Goal: Find specific page/section

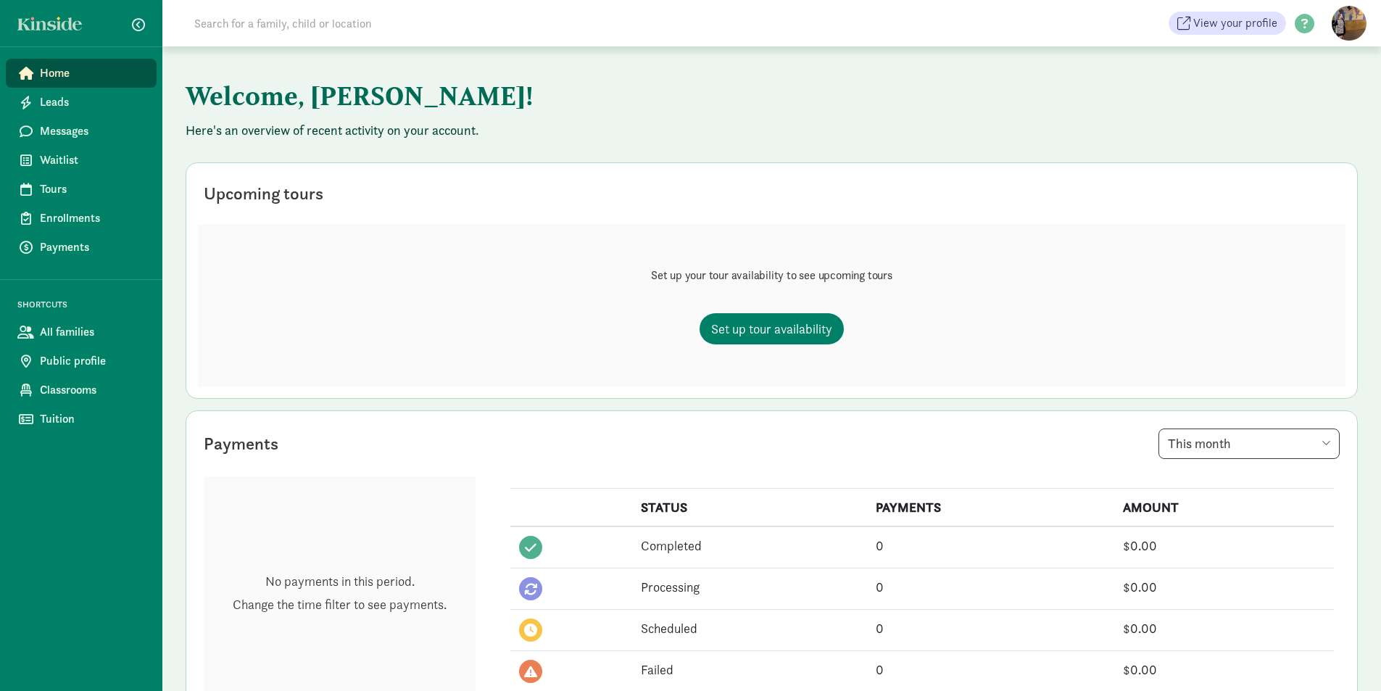
click at [221, 22] on input at bounding box center [389, 23] width 407 height 29
click at [294, 24] on input "gabe hermanson" at bounding box center [389, 23] width 407 height 29
click at [304, 17] on input "gabe hermanson" at bounding box center [389, 23] width 407 height 29
click at [285, 33] on input "gabe hermanson" at bounding box center [389, 23] width 407 height 29
drag, startPoint x: 281, startPoint y: 23, endPoint x: 193, endPoint y: 22, distance: 87.7
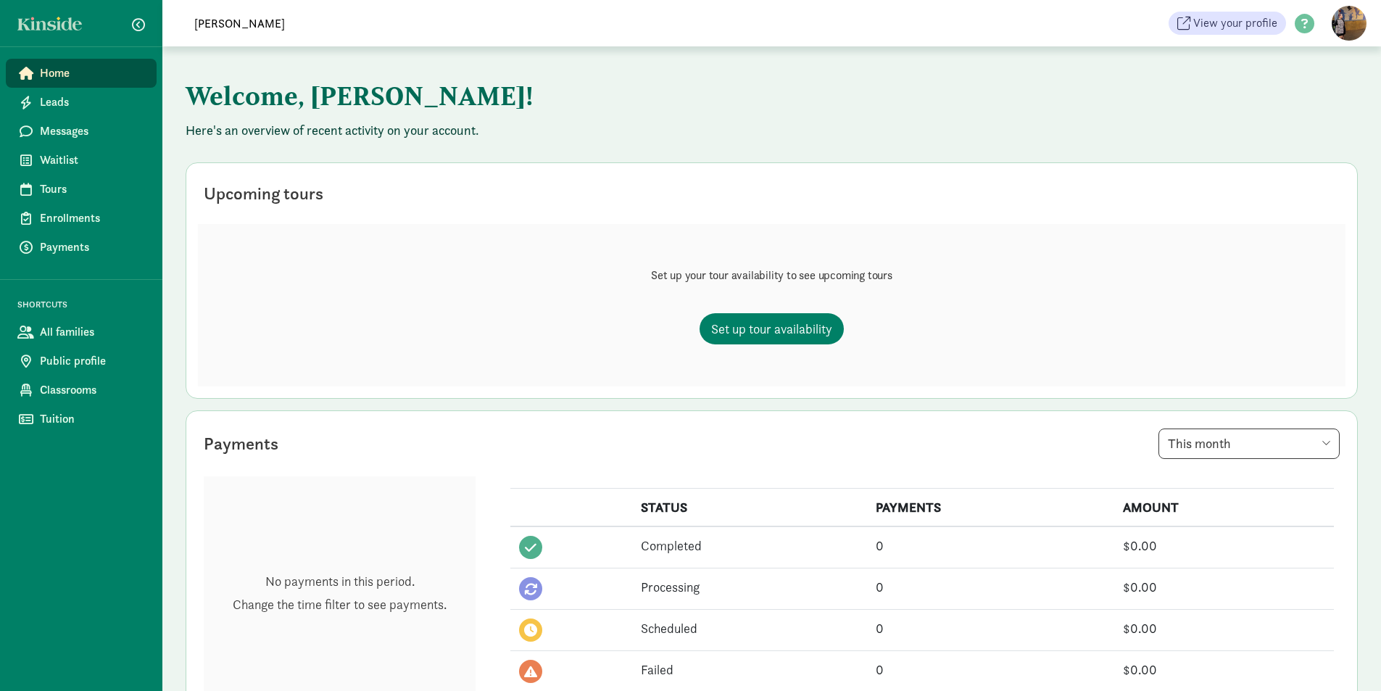
click at [193, 22] on input "gabe hermanson" at bounding box center [389, 23] width 407 height 29
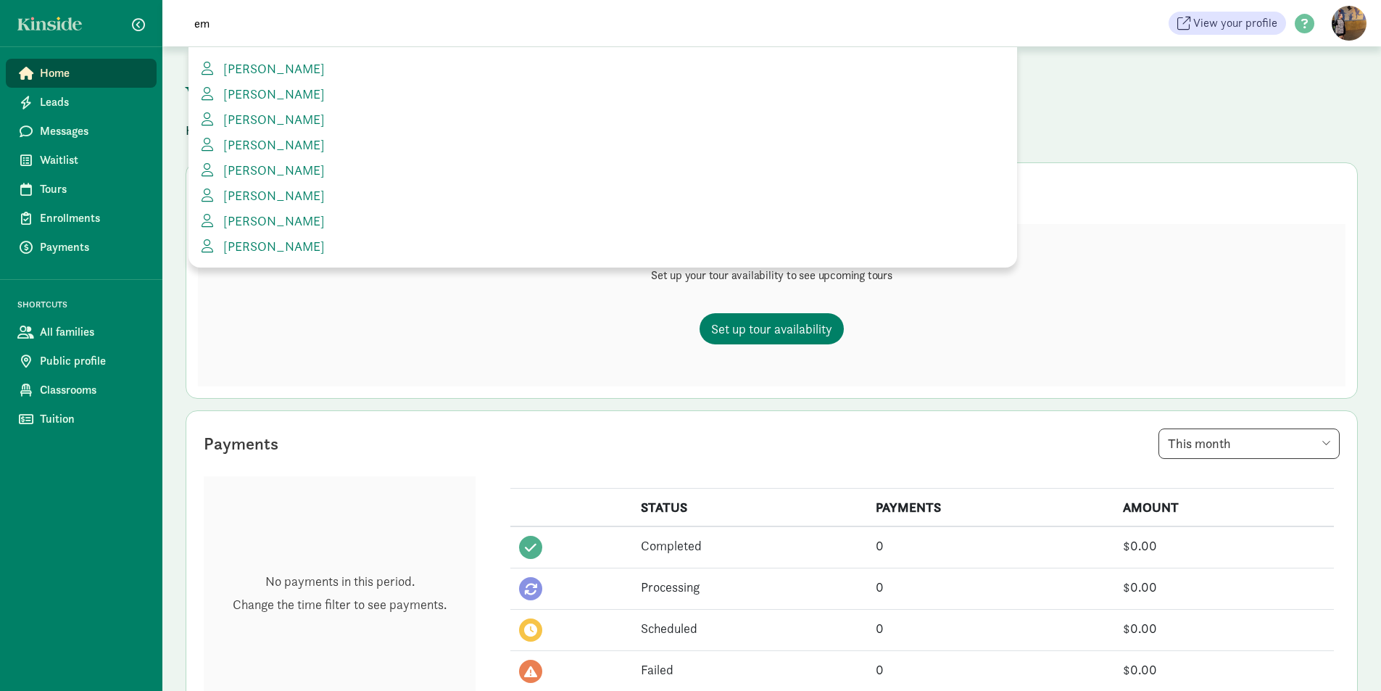
type input "e"
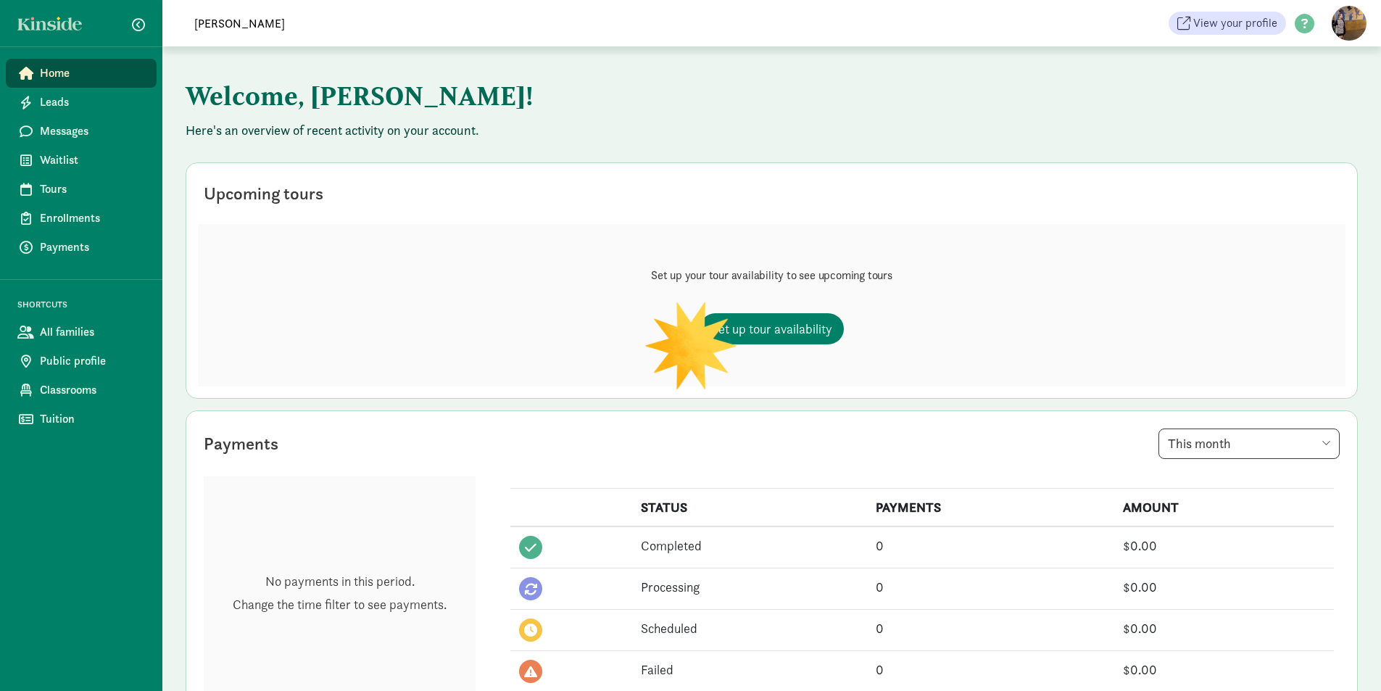
type input "hermanson"
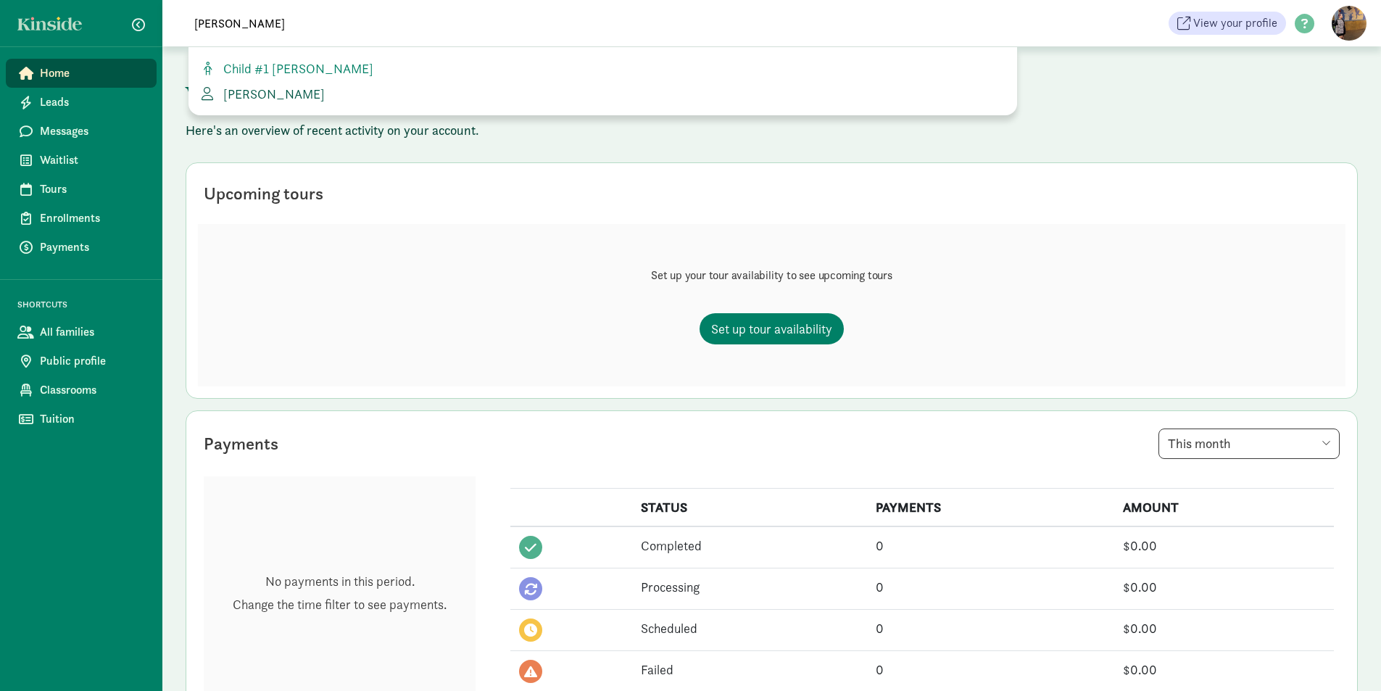
click at [270, 92] on span "Gabriel Hermanson" at bounding box center [271, 94] width 107 height 17
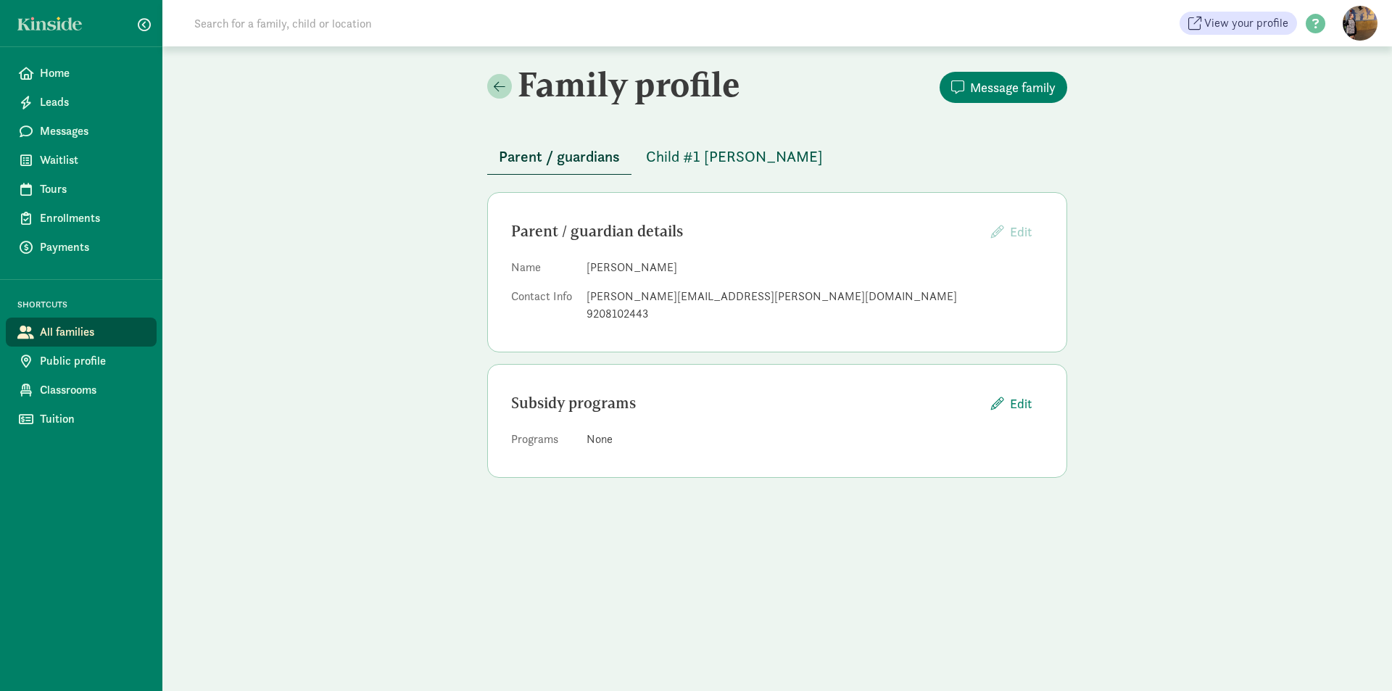
click at [708, 155] on span "Child #1 [PERSON_NAME]" at bounding box center [734, 156] width 177 height 23
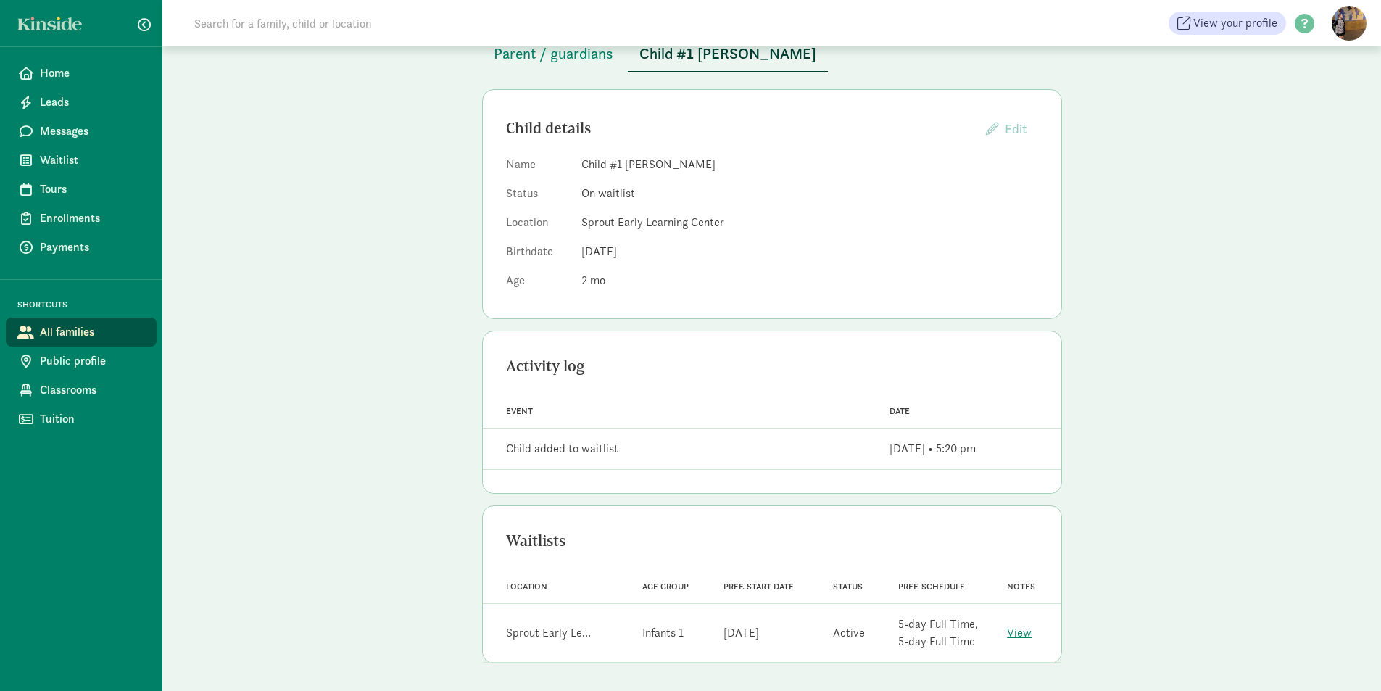
scroll to position [104, 0]
click at [1022, 634] on link "View" at bounding box center [1019, 631] width 25 height 15
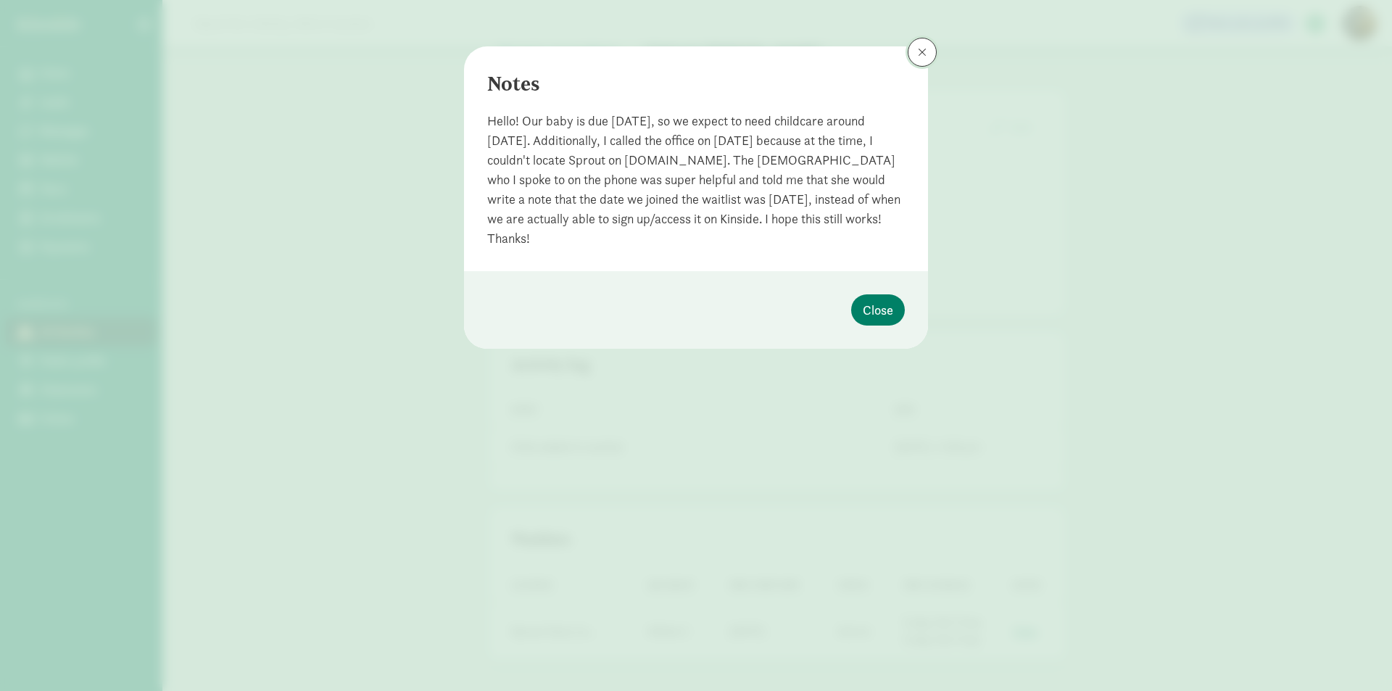
click at [924, 51] on span at bounding box center [922, 52] width 9 height 12
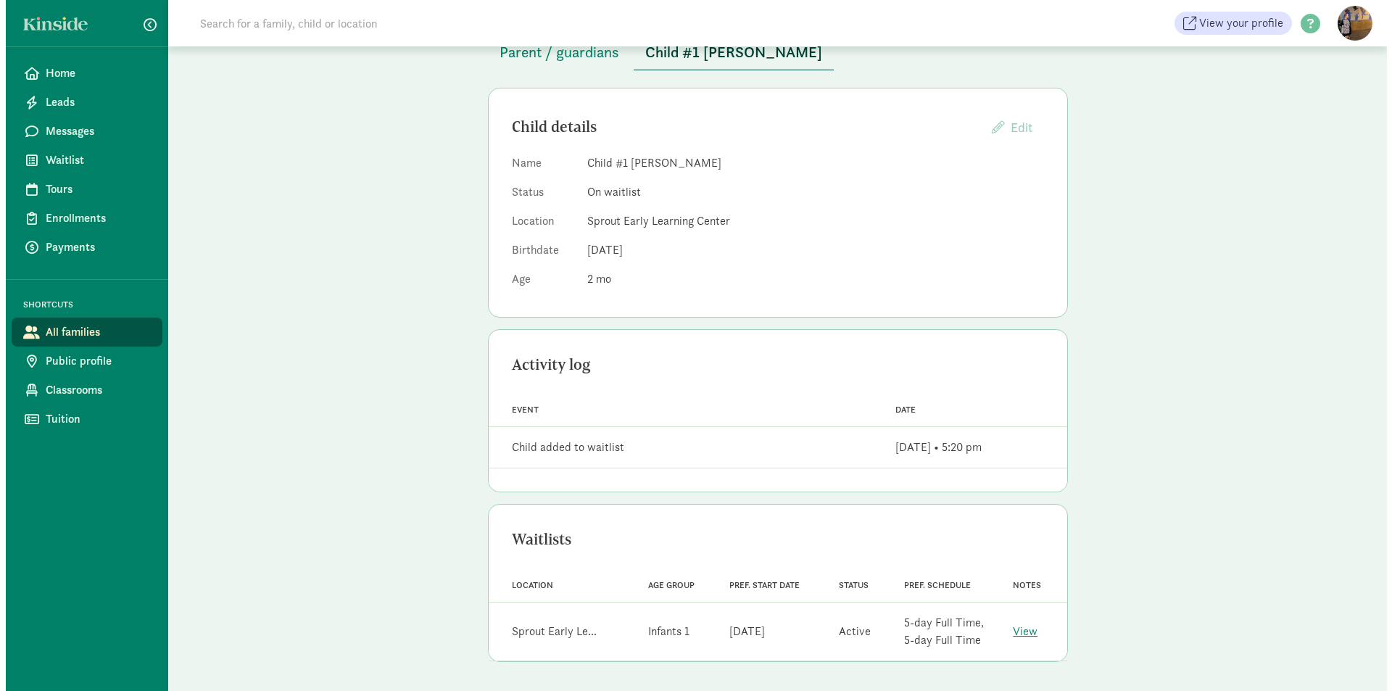
scroll to position [0, 0]
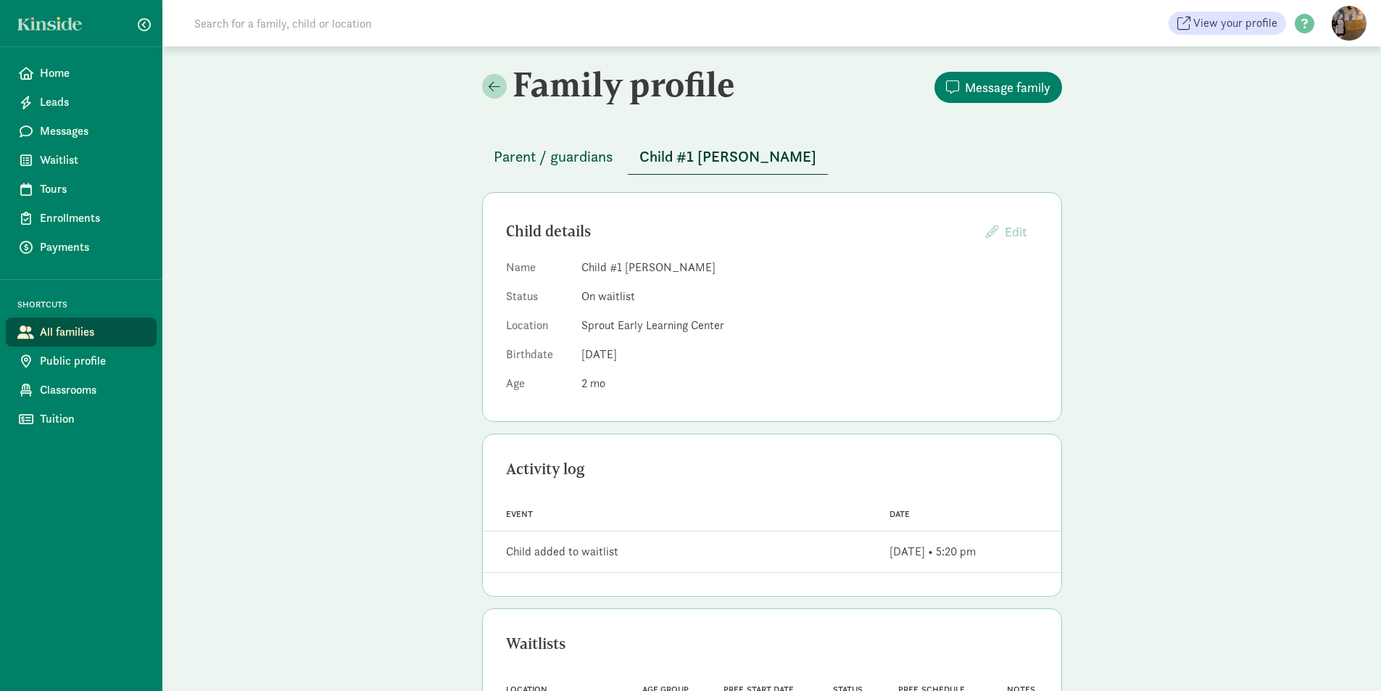
click at [506, 151] on span "Parent / guardians" at bounding box center [554, 156] width 120 height 23
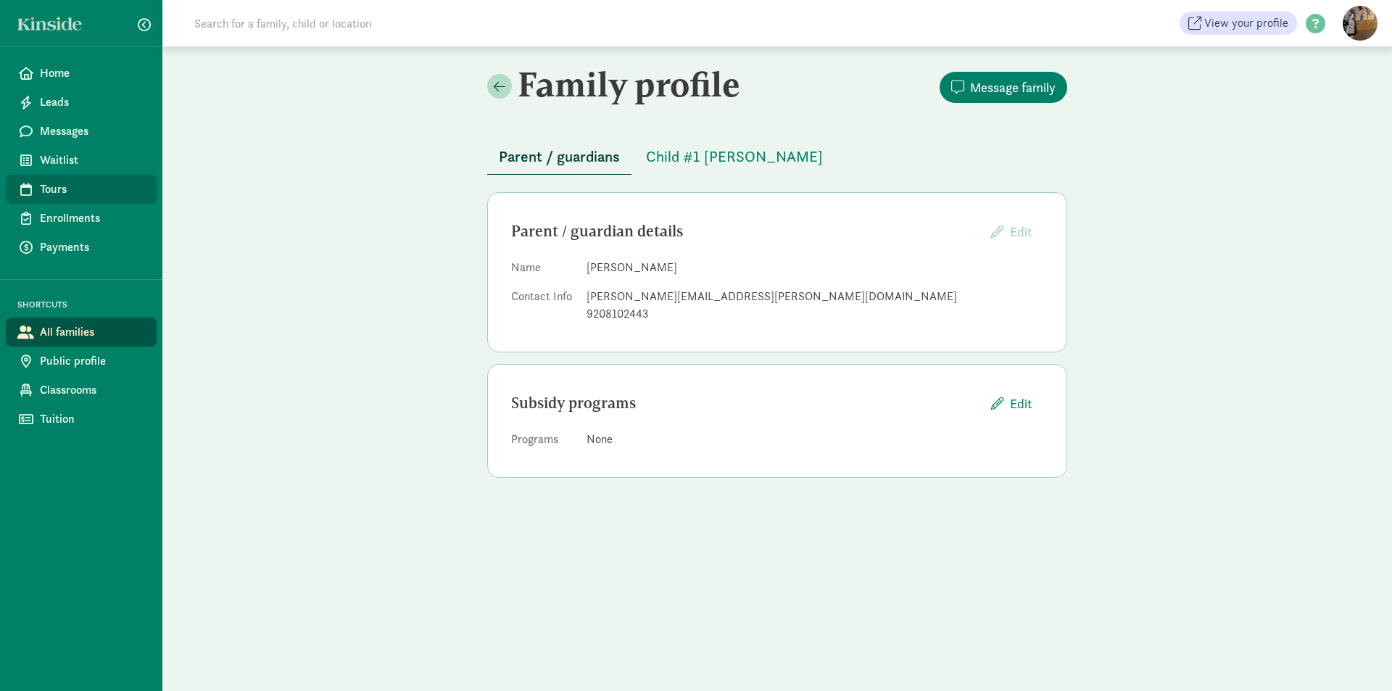
click at [59, 190] on span "Tours" at bounding box center [92, 189] width 105 height 17
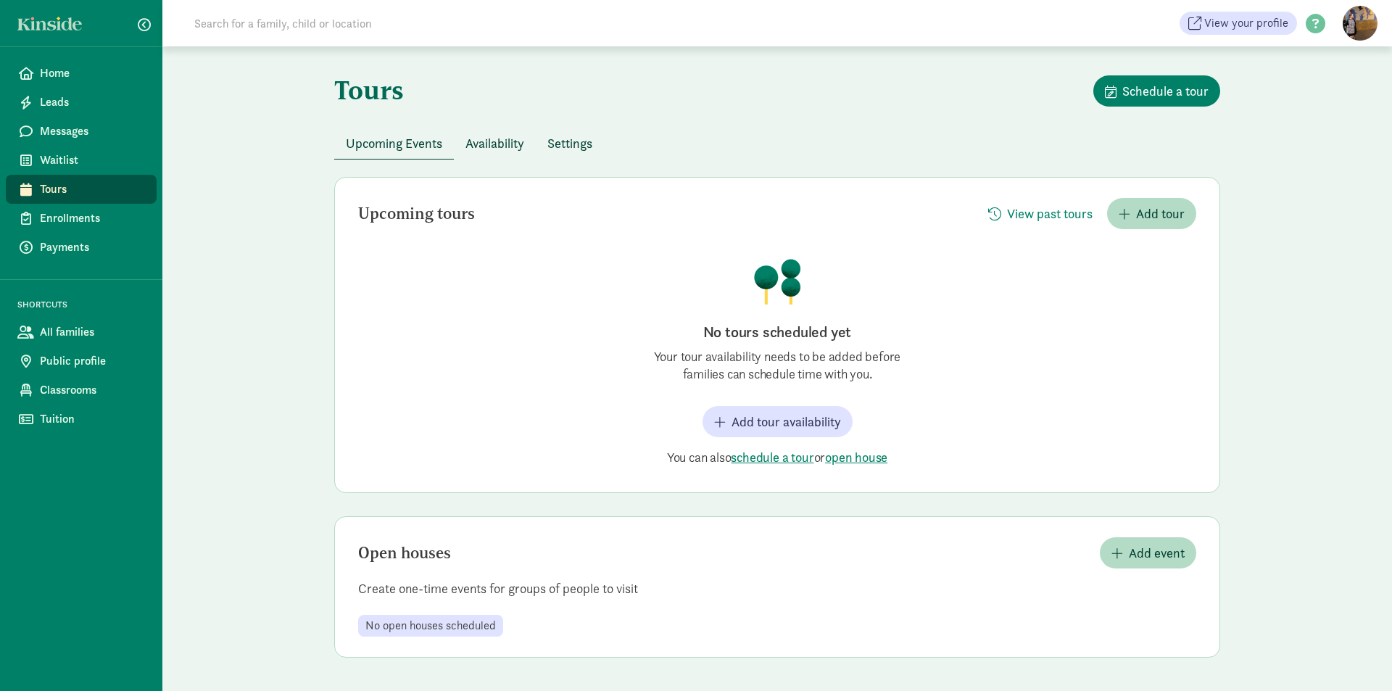
click at [1257, 434] on div "Tours Schedule a tour Upcoming Events Availability Settings Upcoming tours View…" at bounding box center [777, 366] width 1230 height 640
click at [75, 328] on span "All families" at bounding box center [92, 331] width 105 height 17
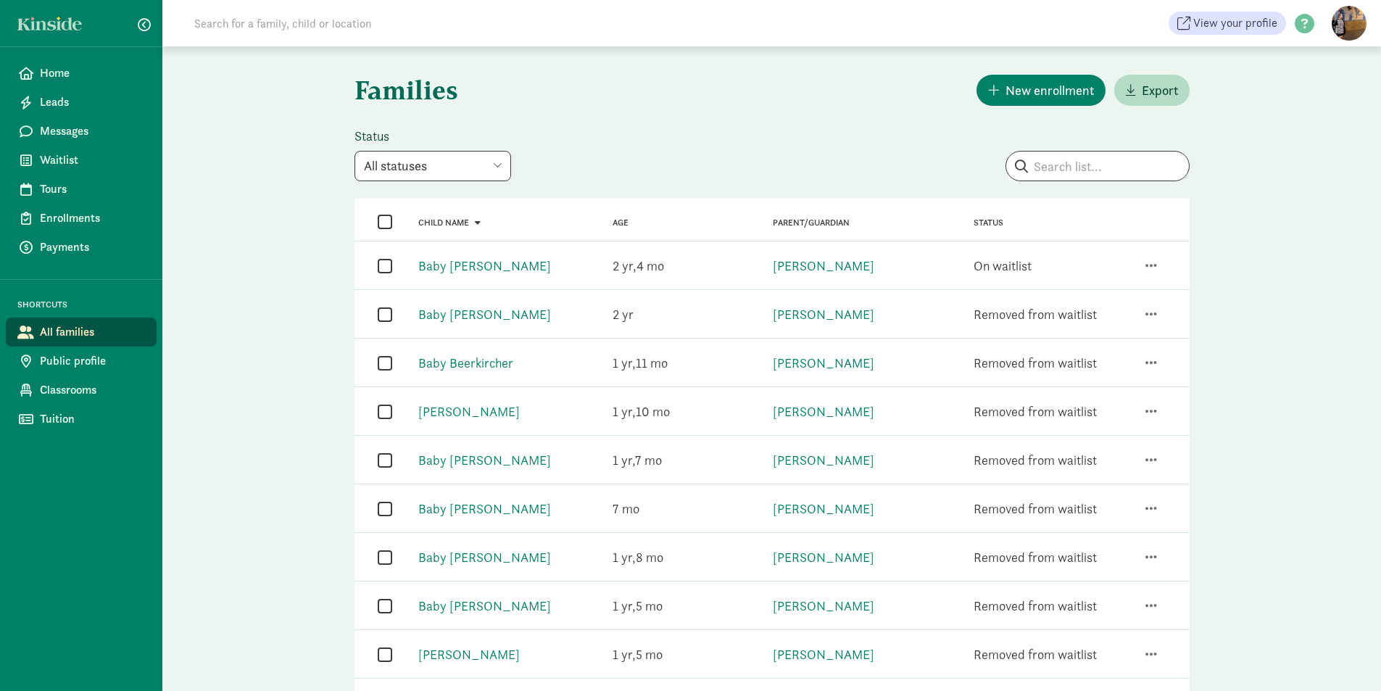
click at [344, 23] on input at bounding box center [389, 23] width 407 height 29
